Goal: Information Seeking & Learning: Learn about a topic

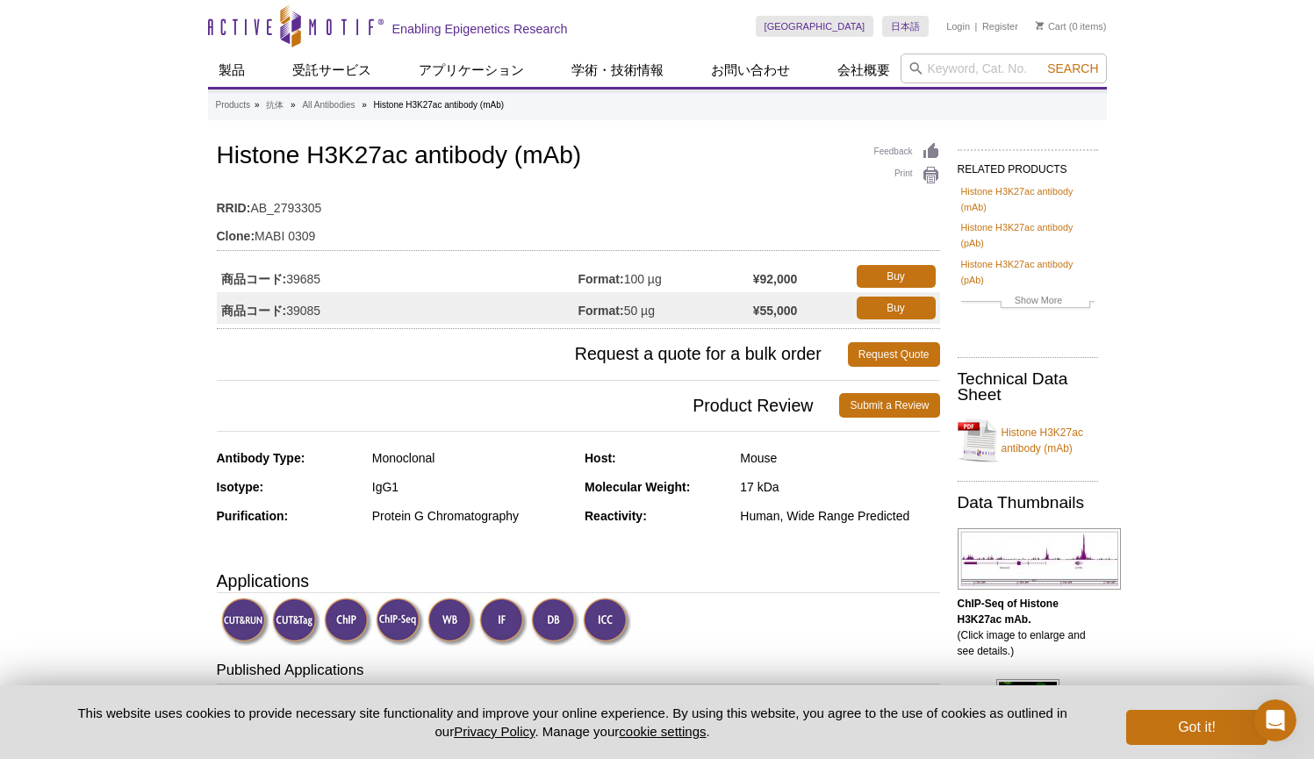
drag, startPoint x: 658, startPoint y: 311, endPoint x: 623, endPoint y: 310, distance: 35.1
click at [623, 310] on td "Format: 50 µg" at bounding box center [665, 308] width 175 height 32
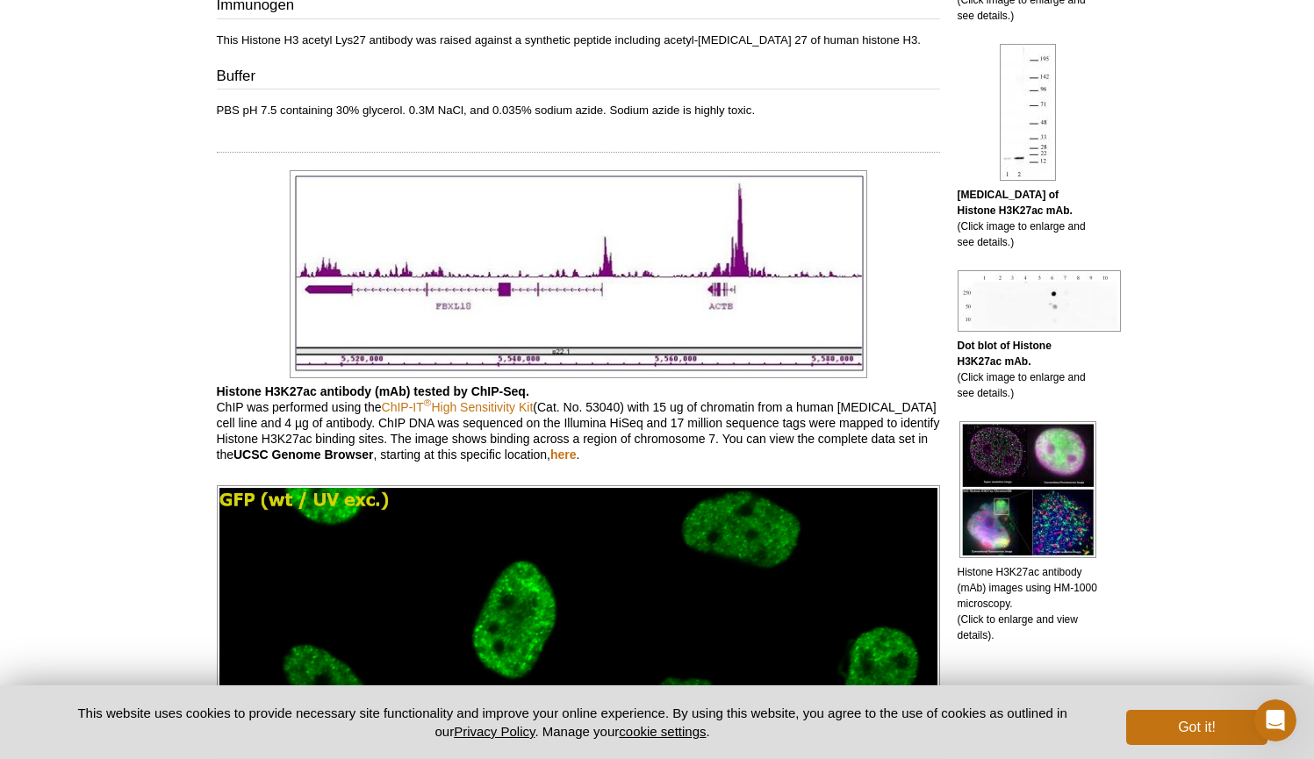
scroll to position [863, 0]
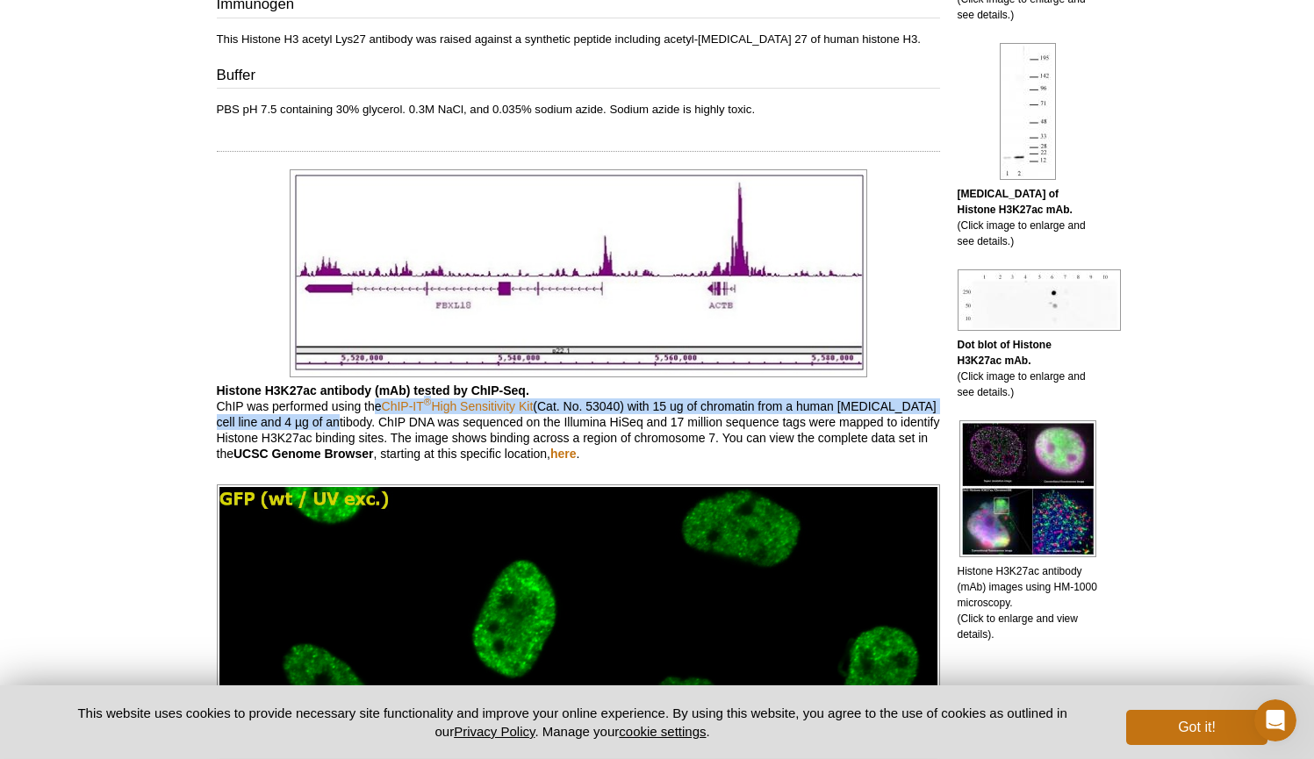
drag, startPoint x: 376, startPoint y: 416, endPoint x: 423, endPoint y: 420, distance: 47.6
click at [423, 420] on p "Histone H3K27ac antibody (mAb) tested by ChIP-Seq. ChIP was performed using the…" at bounding box center [578, 422] width 723 height 79
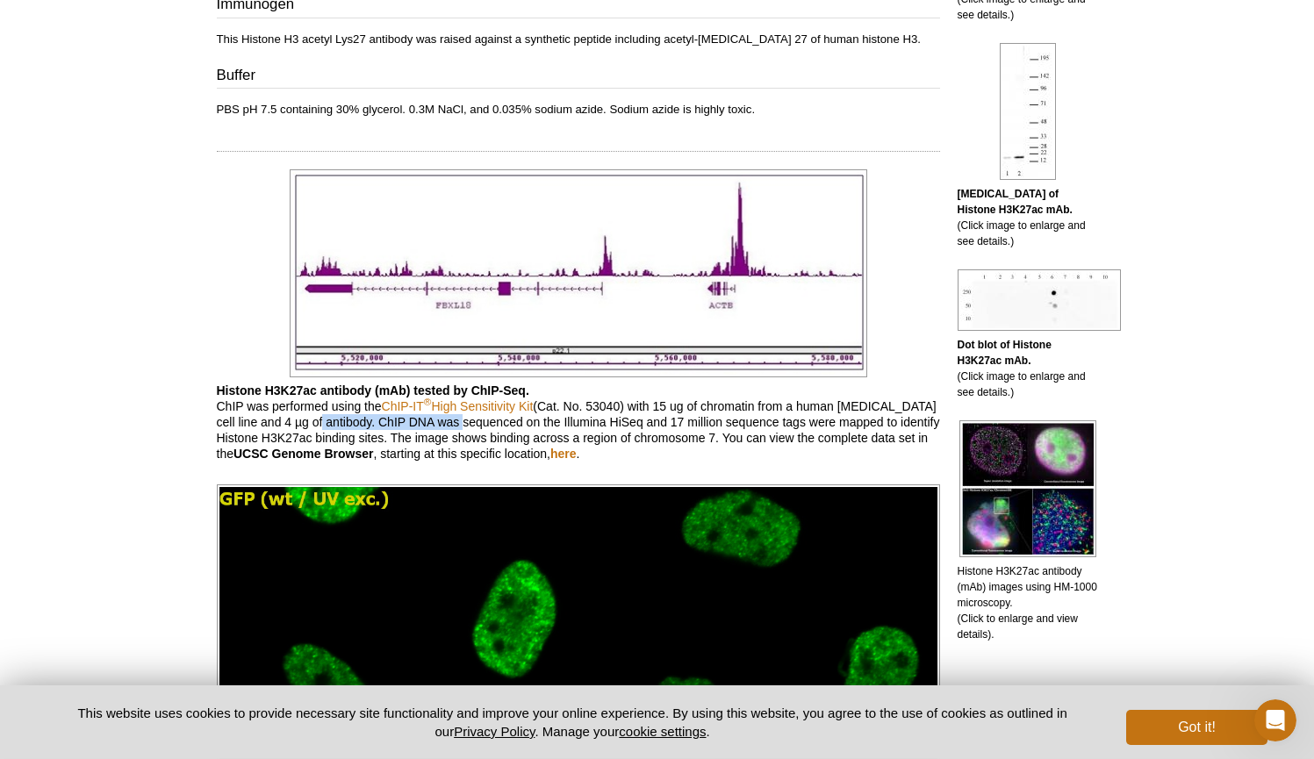
drag, startPoint x: 408, startPoint y: 423, endPoint x: 550, endPoint y: 427, distance: 142.3
click at [550, 427] on p "Histone H3K27ac antibody (mAb) tested by ChIP-Seq. ChIP was performed using the…" at bounding box center [578, 422] width 723 height 79
click at [650, 427] on p "Histone H3K27ac antibody (mAb) tested by ChIP-Seq. ChIP was performed using the…" at bounding box center [578, 422] width 723 height 79
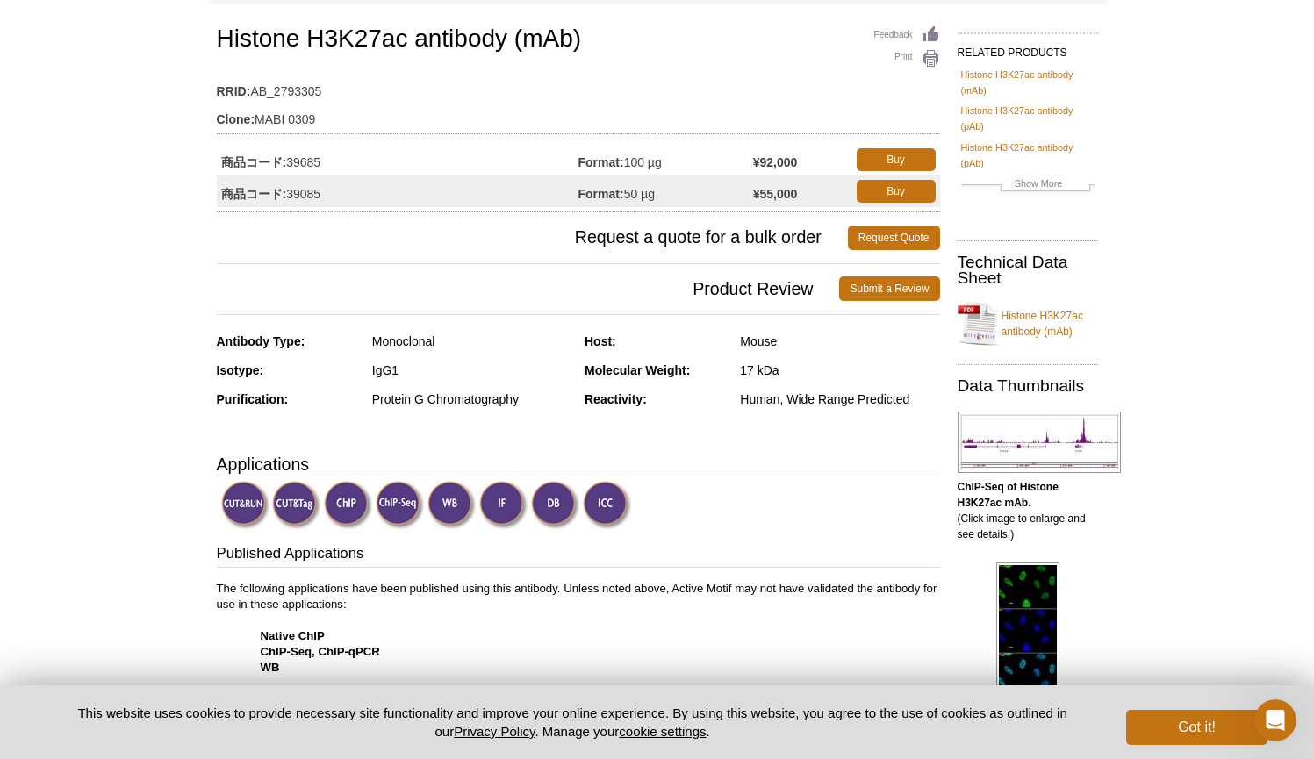
scroll to position [0, 0]
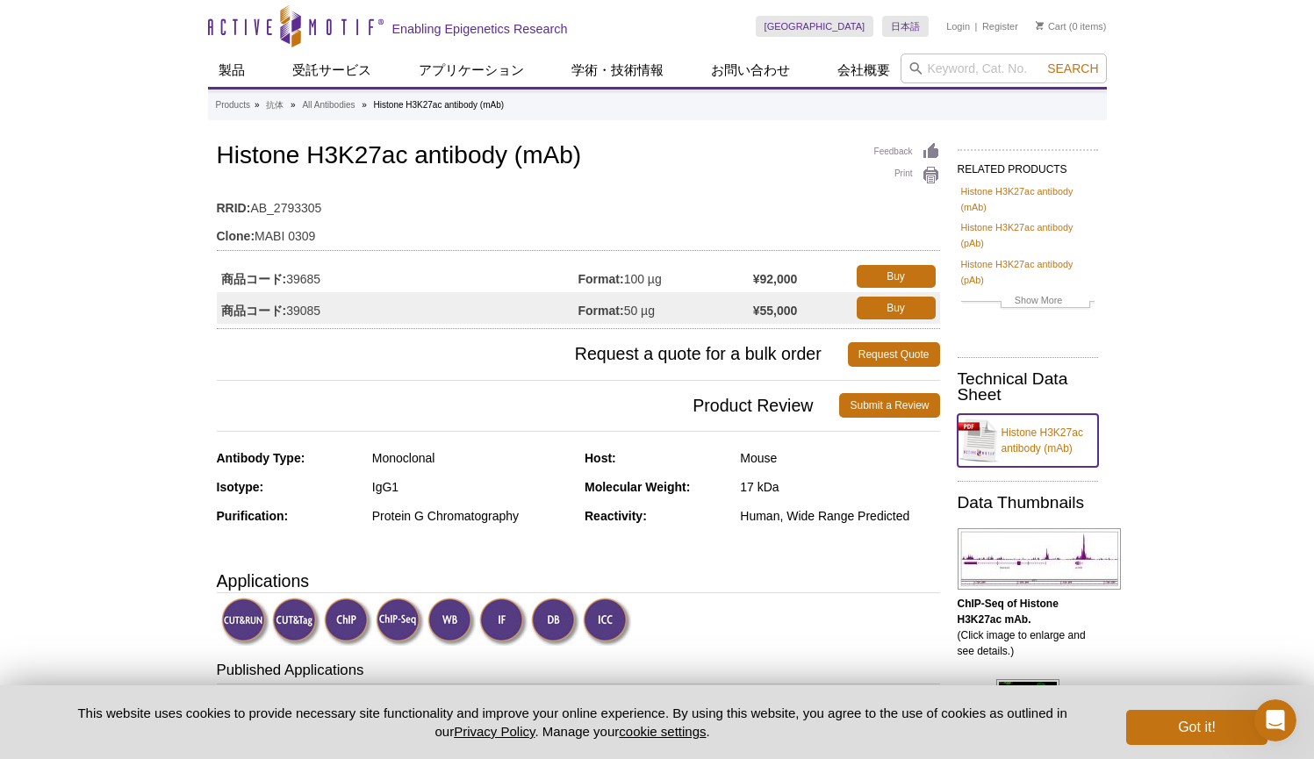
click at [1051, 439] on link "Histone H3K27ac antibody (mAb)" at bounding box center [1028, 440] width 140 height 53
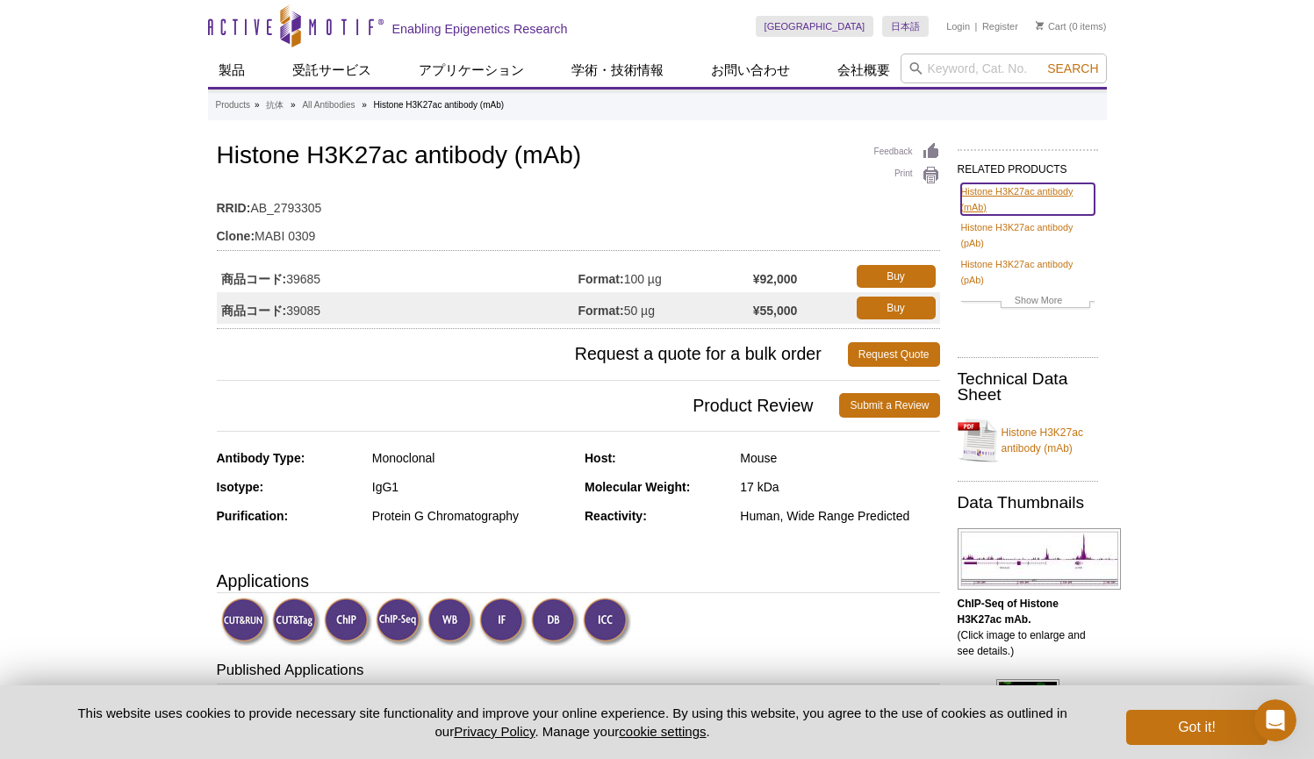
click at [998, 188] on link "Histone H3K27ac antibody (mAb)" at bounding box center [1027, 199] width 133 height 32
click at [774, 142] on div "Feedback Print Histone H3K27ac antibody (mAb) RRID: AB_2793305 Clone: MABI 0309…" at bounding box center [578, 234] width 723 height 190
